Goal: Navigation & Orientation: Find specific page/section

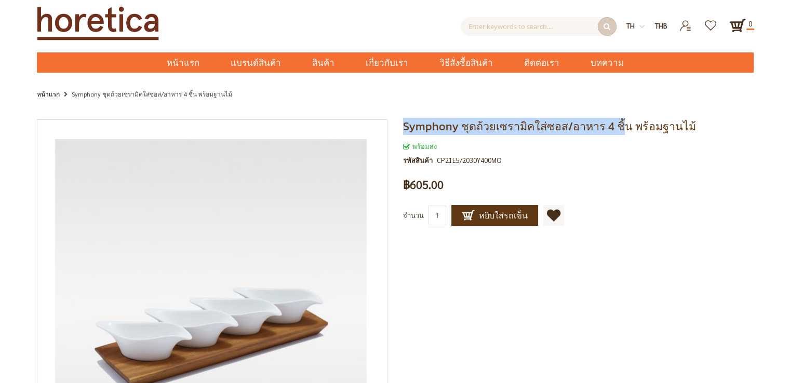
drag, startPoint x: 797, startPoint y: 83, endPoint x: 766, endPoint y: 230, distance: 149.8
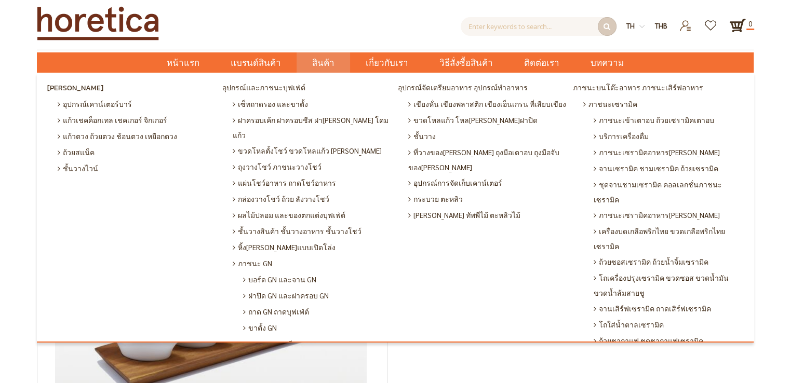
click at [330, 60] on span "สินค้า" at bounding box center [323, 62] width 22 height 21
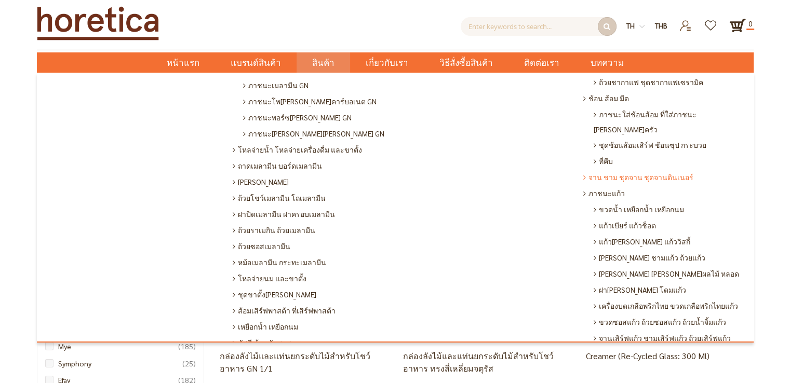
scroll to position [260, 0]
click at [612, 184] on span "ภาชนะแก้ว" at bounding box center [604, 192] width 42 height 16
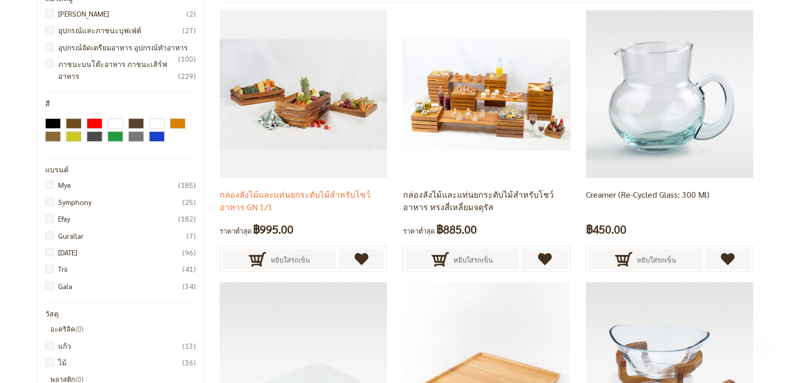
scroll to position [312, 0]
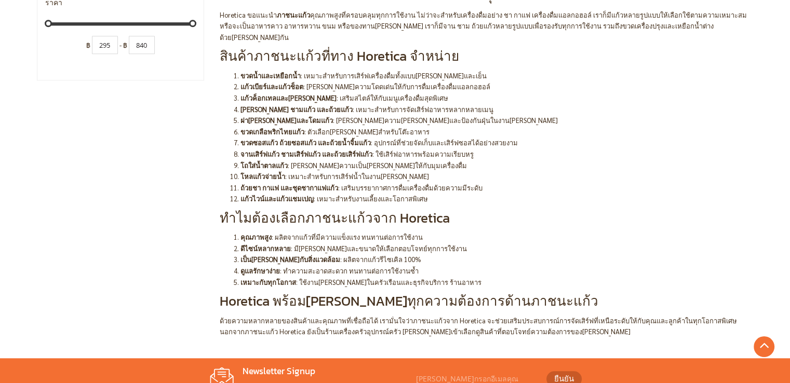
scroll to position [1220, 0]
